Goal: Navigation & Orientation: Find specific page/section

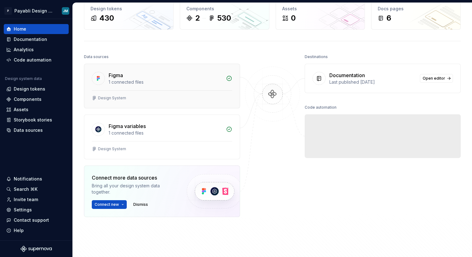
scroll to position [37, 0]
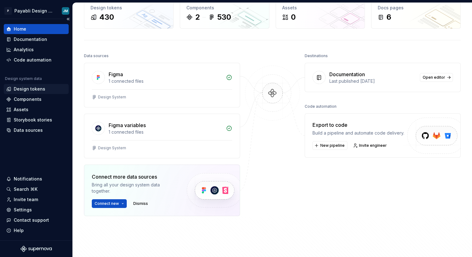
click at [14, 91] on div "Design tokens" at bounding box center [30, 89] width 32 height 6
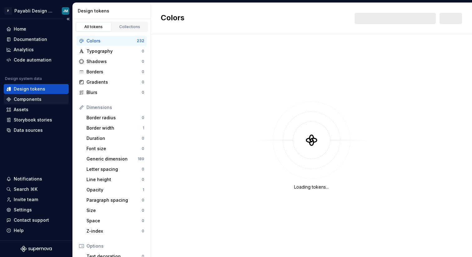
click at [17, 97] on div "Components" at bounding box center [28, 99] width 28 height 6
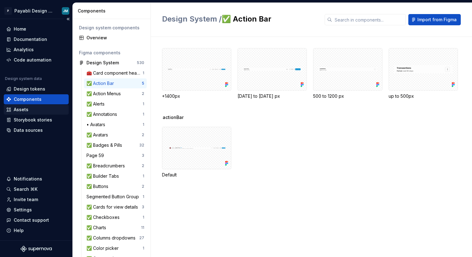
click at [30, 111] on div "Assets" at bounding box center [36, 109] width 60 height 6
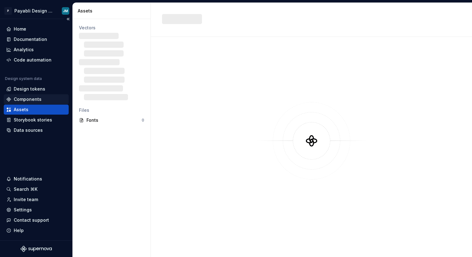
click at [38, 96] on div "Components" at bounding box center [28, 99] width 28 height 6
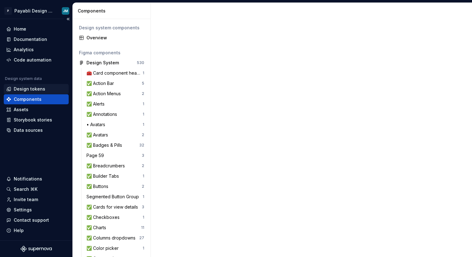
click at [42, 88] on div "Design tokens" at bounding box center [30, 89] width 32 height 6
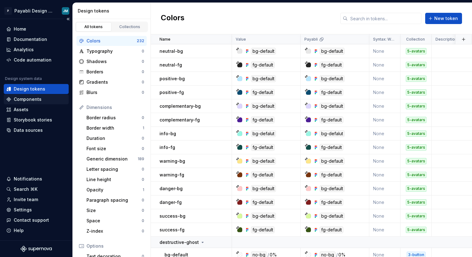
click at [39, 98] on div "Components" at bounding box center [28, 99] width 28 height 6
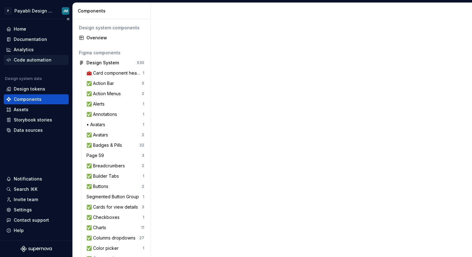
click at [45, 58] on div "Code automation" at bounding box center [33, 60] width 38 height 6
